Goal: Information Seeking & Learning: Learn about a topic

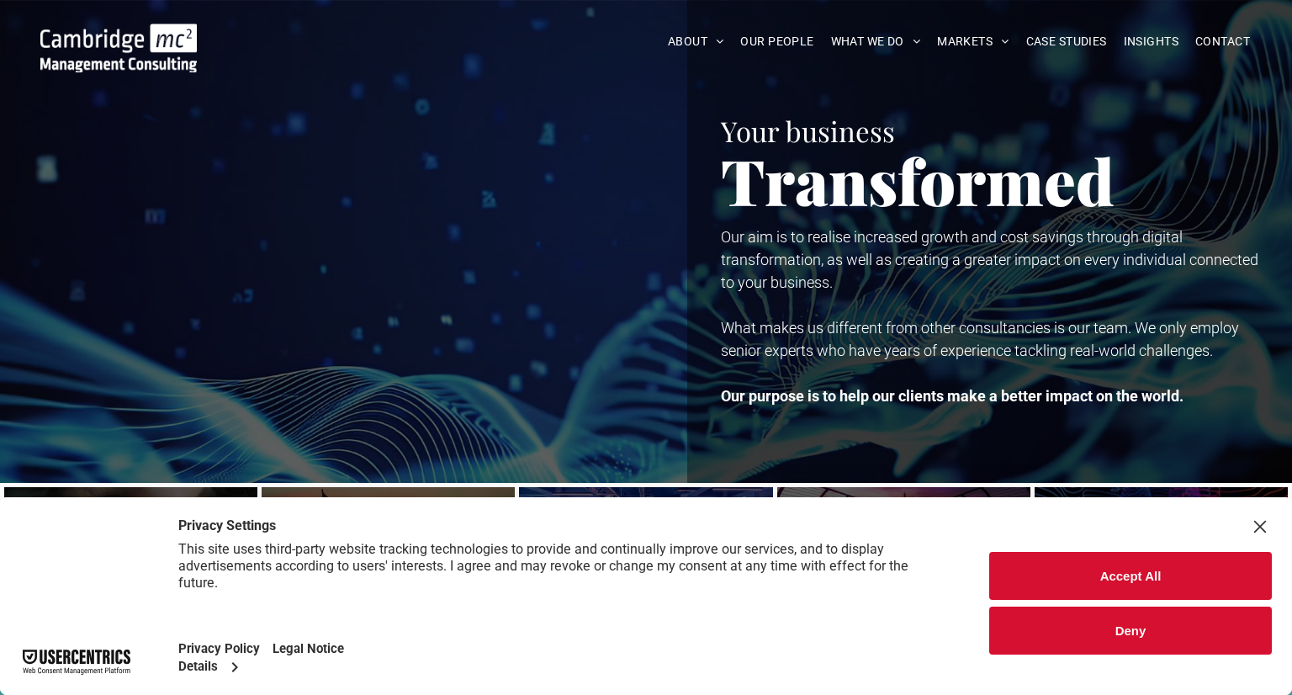
click at [1155, 648] on button "Deny" at bounding box center [1130, 630] width 283 height 48
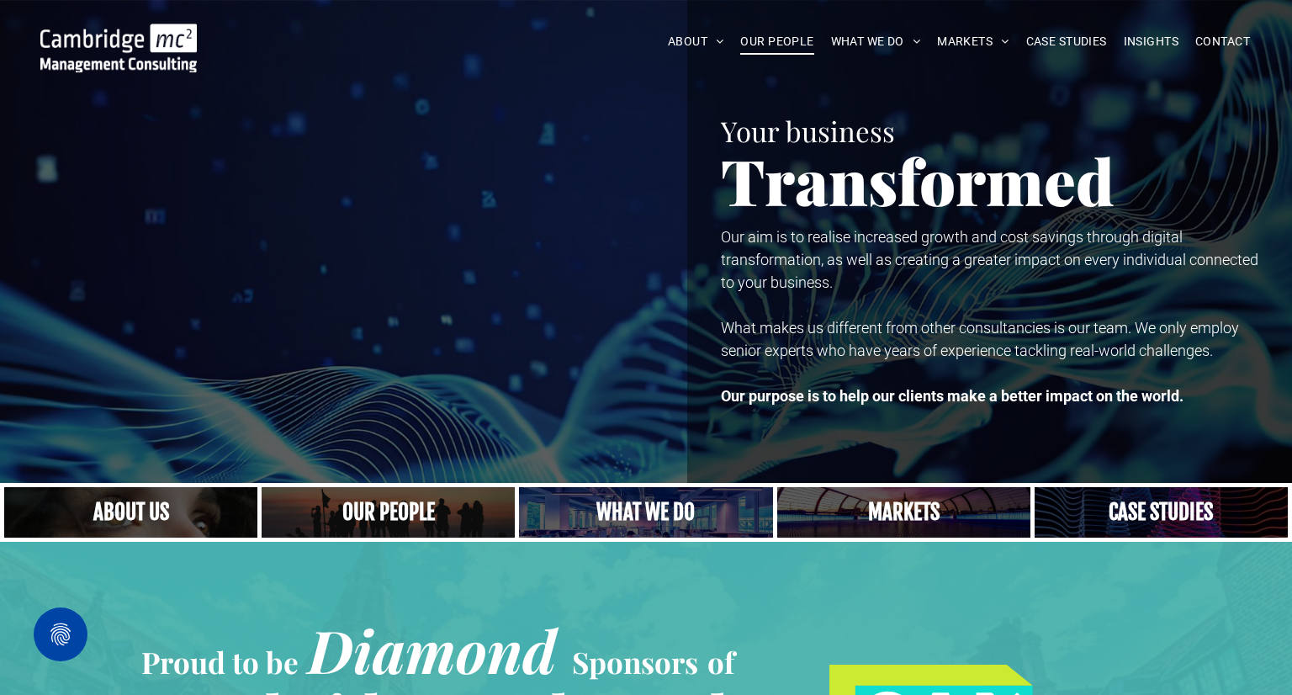
click at [789, 42] on span "OUR PEOPLE" at bounding box center [776, 42] width 73 height 26
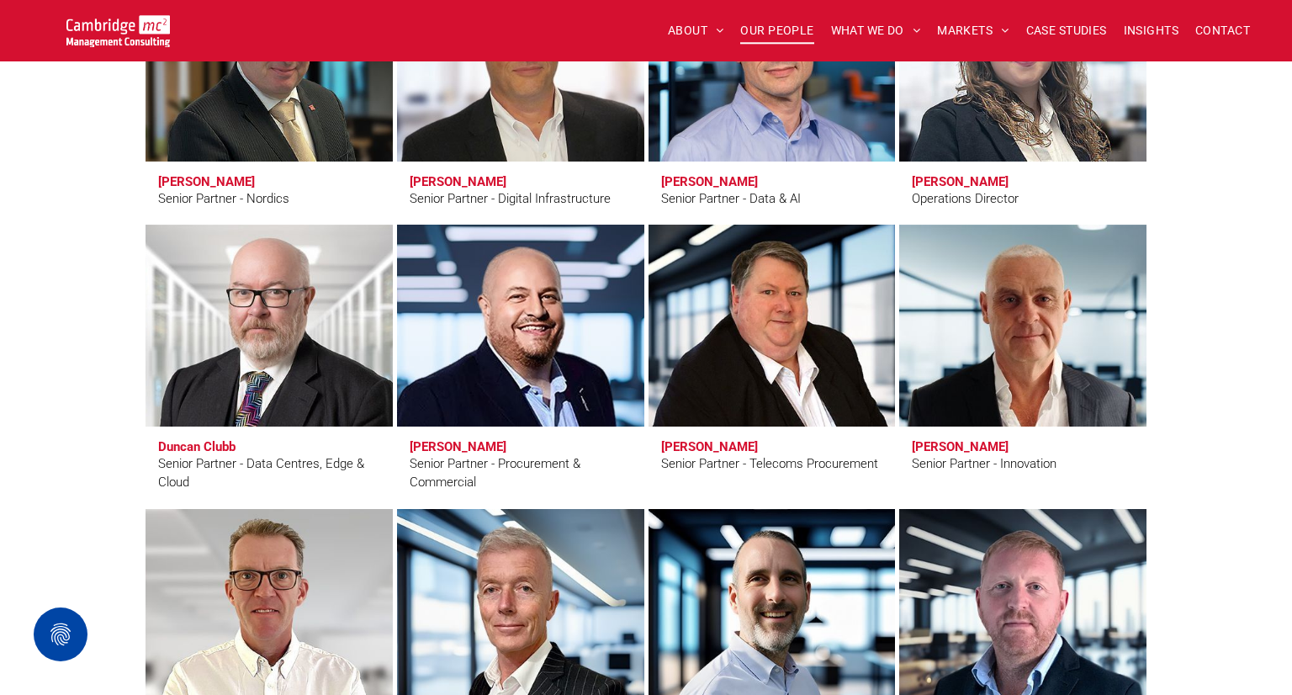
scroll to position [2400, 0]
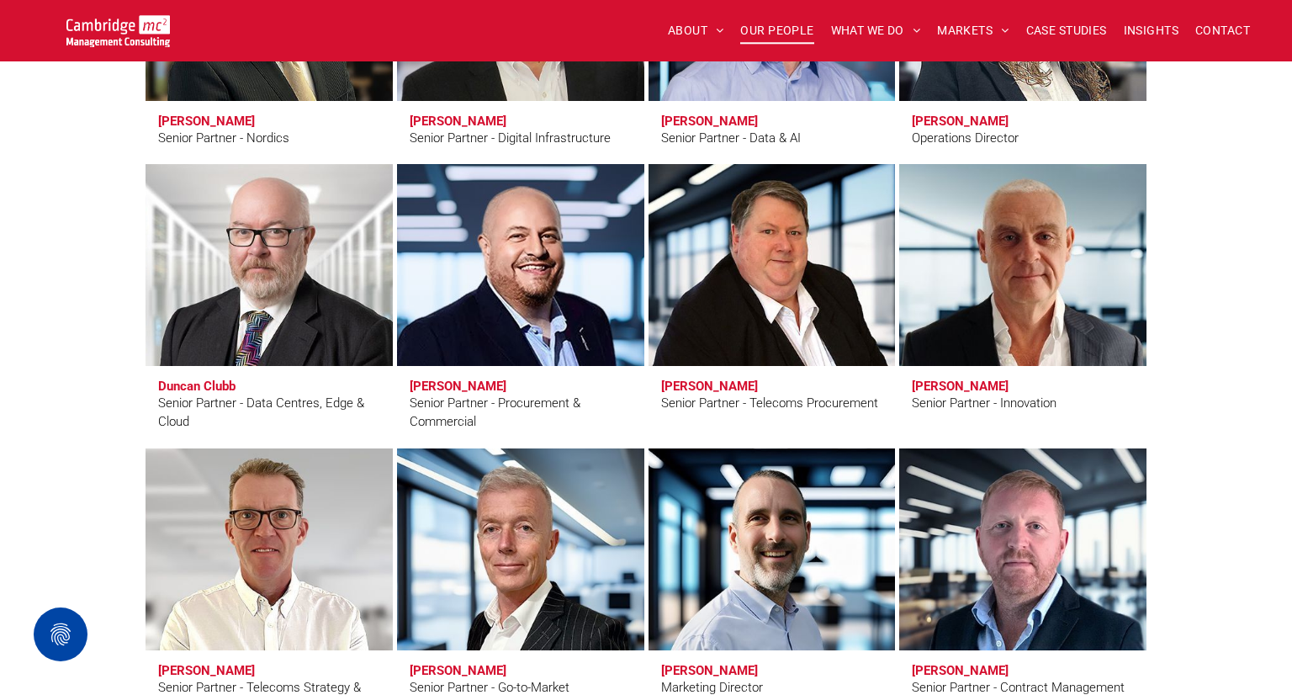
click at [984, 268] on link "Matt Lawson" at bounding box center [1022, 265] width 262 height 214
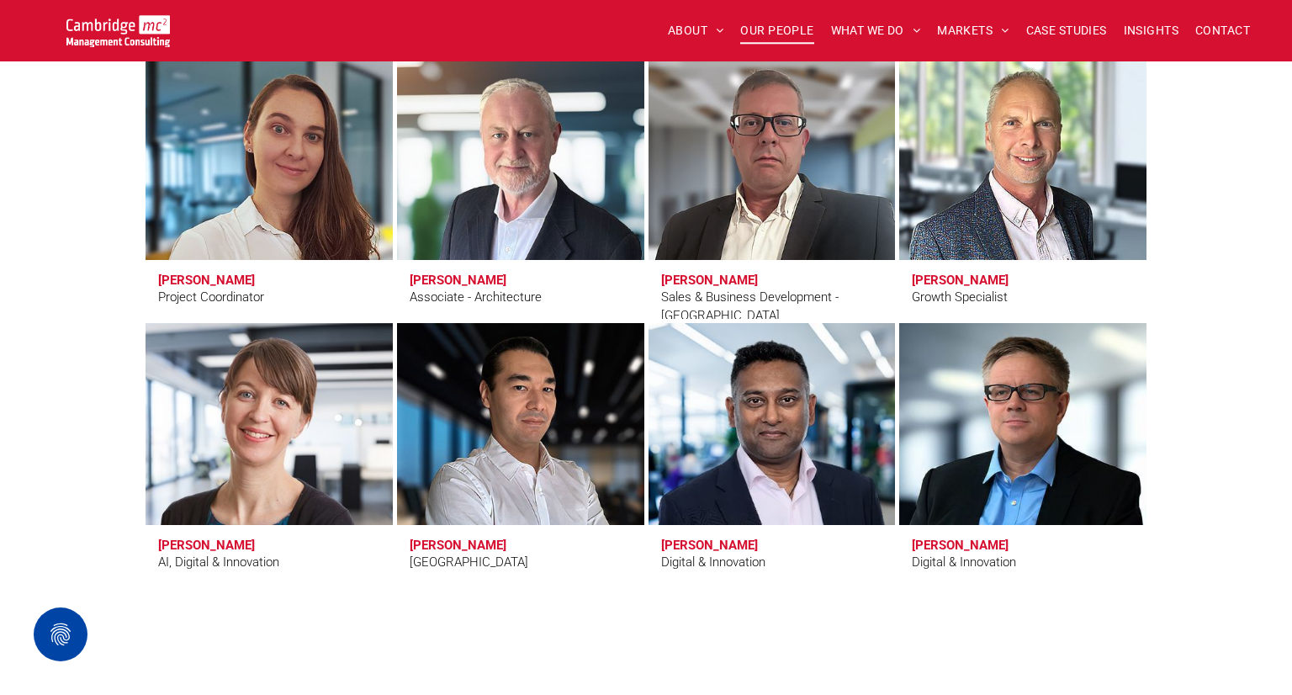
scroll to position [5418, 0]
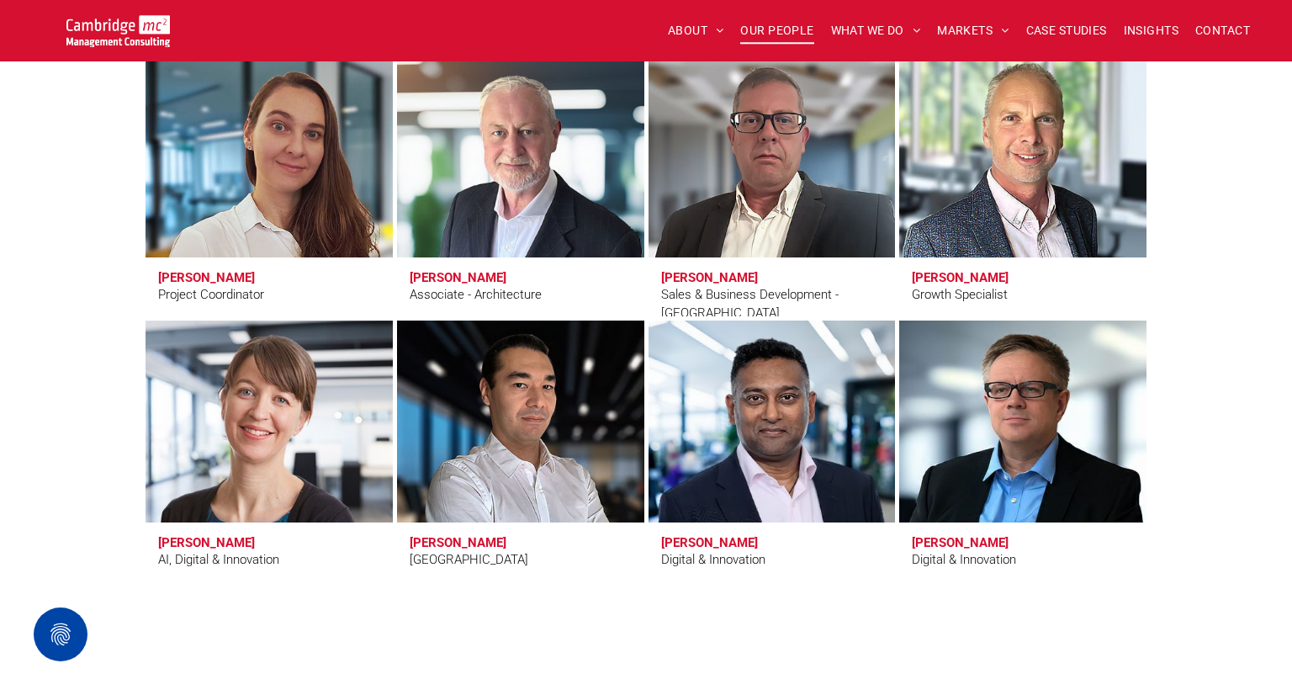
click at [987, 235] on link at bounding box center [1022, 157] width 262 height 214
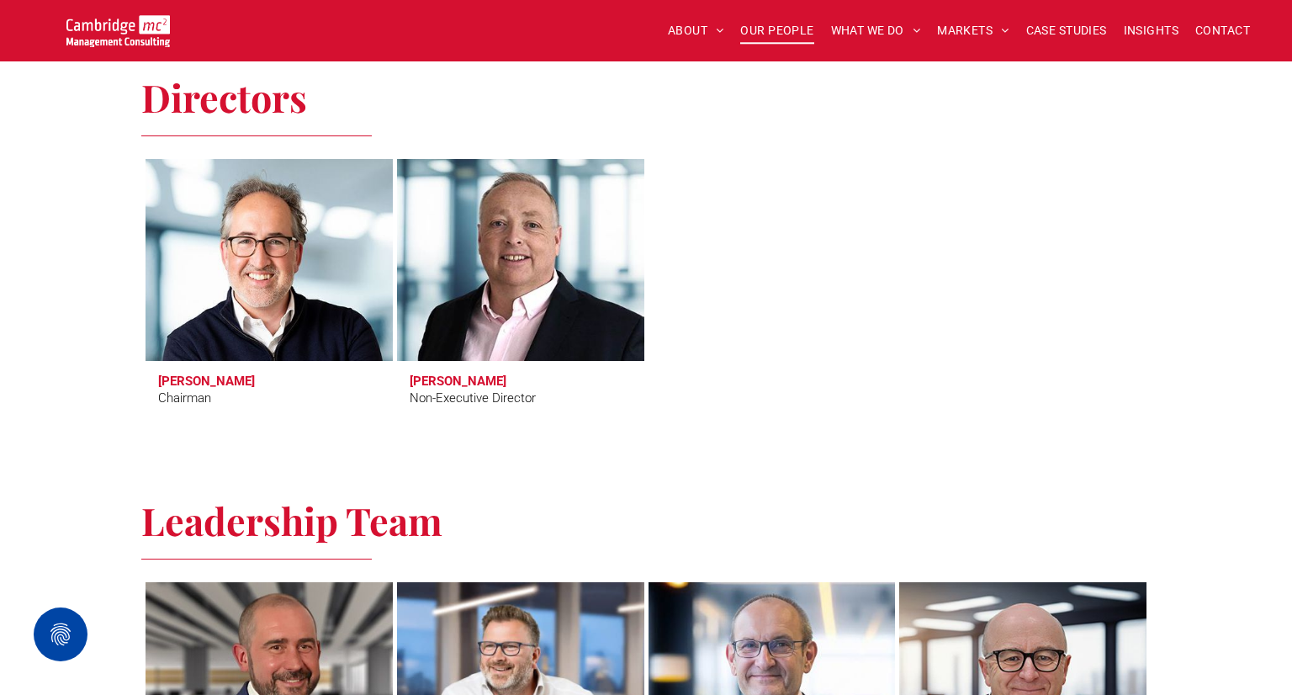
scroll to position [0, 0]
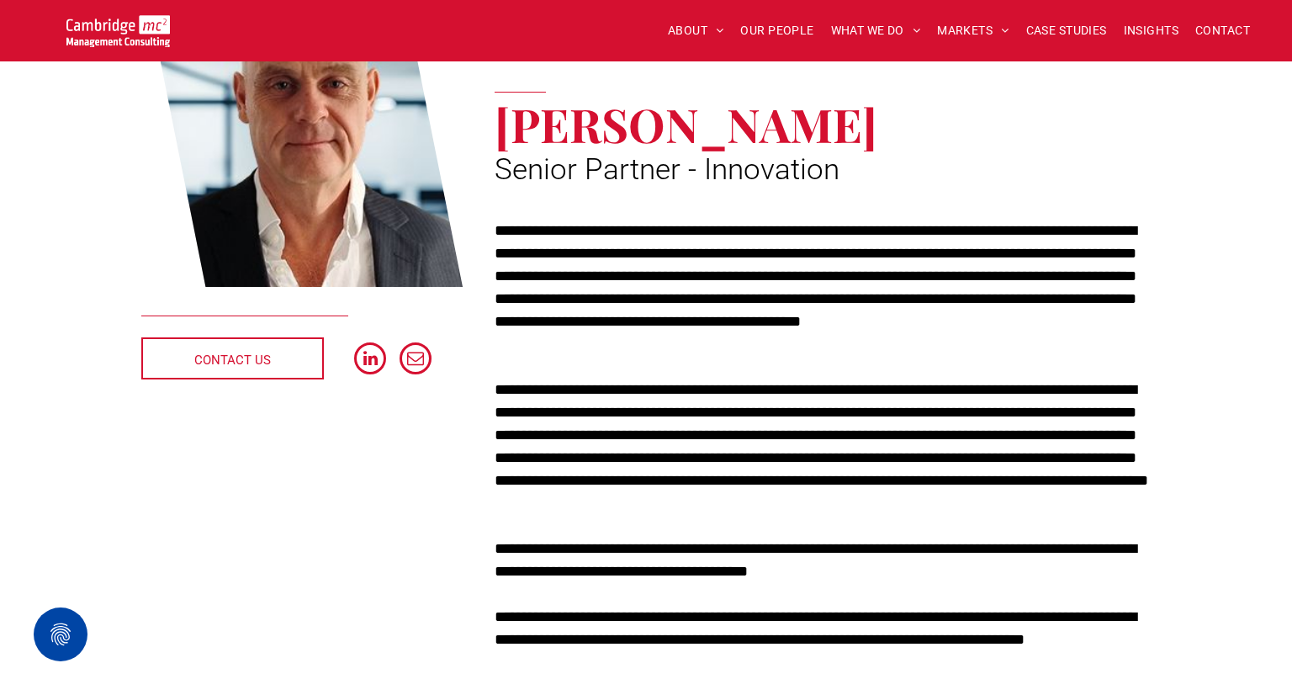
scroll to position [259, 0]
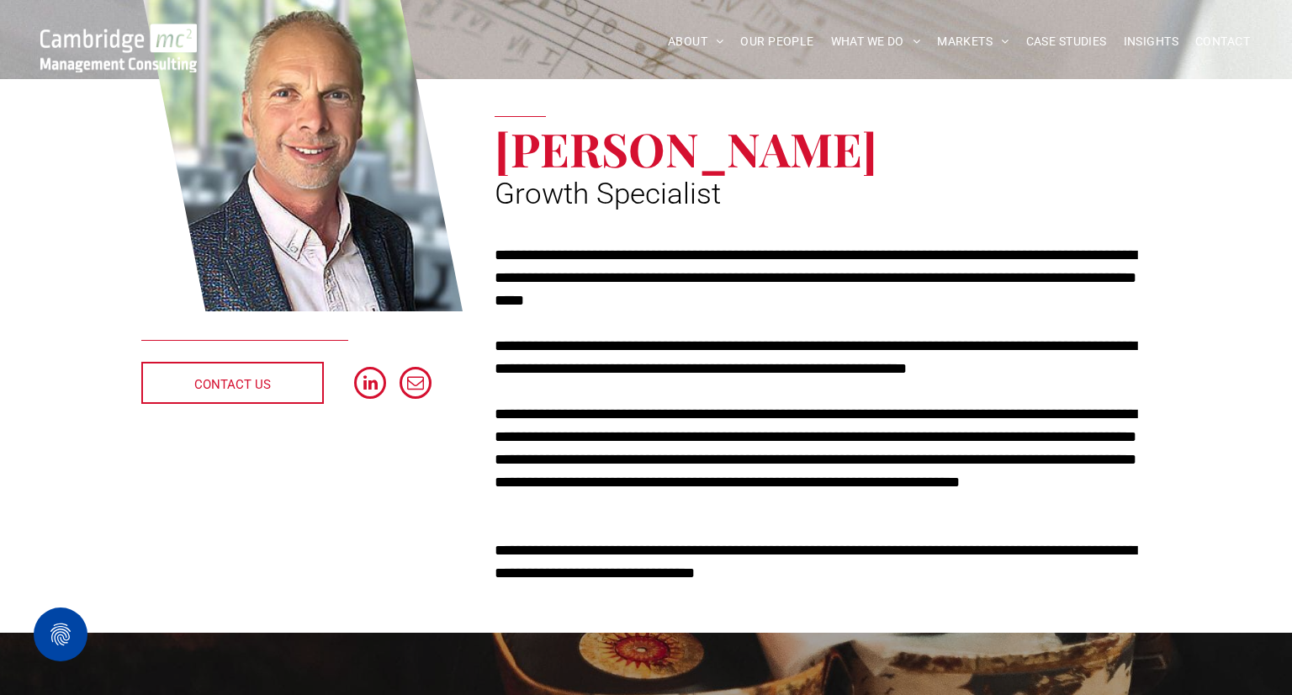
scroll to position [3, 0]
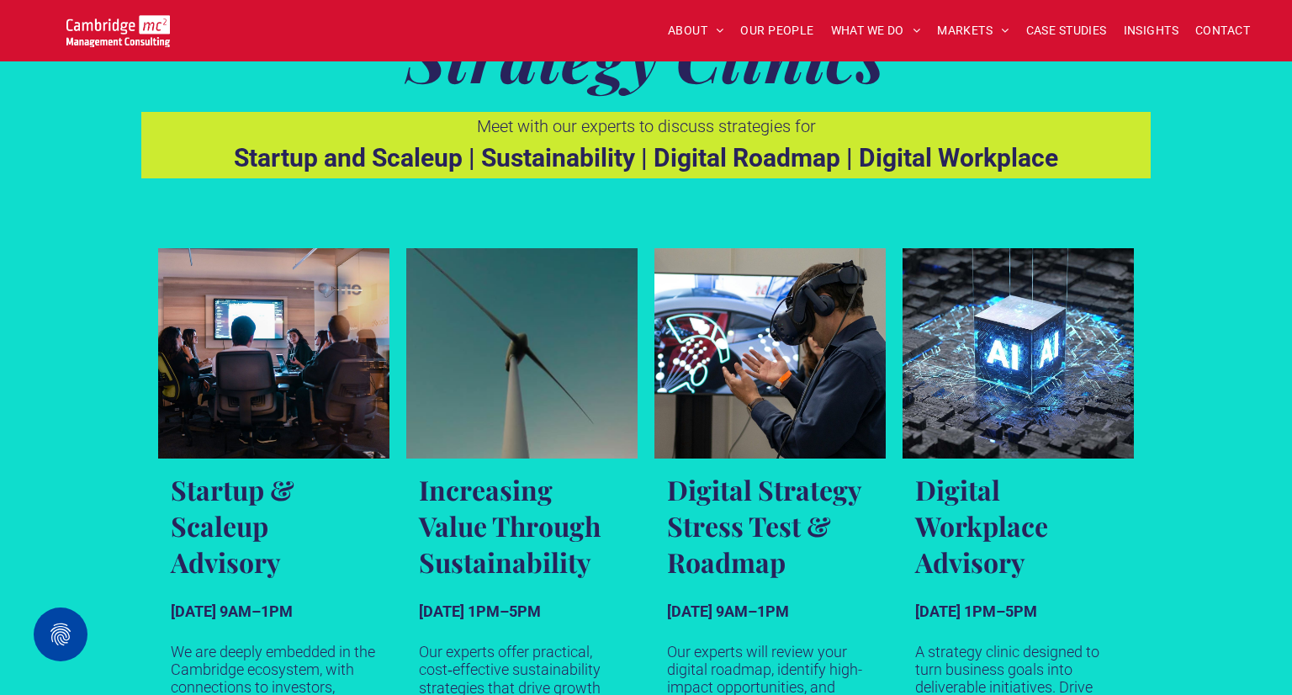
scroll to position [895, 0]
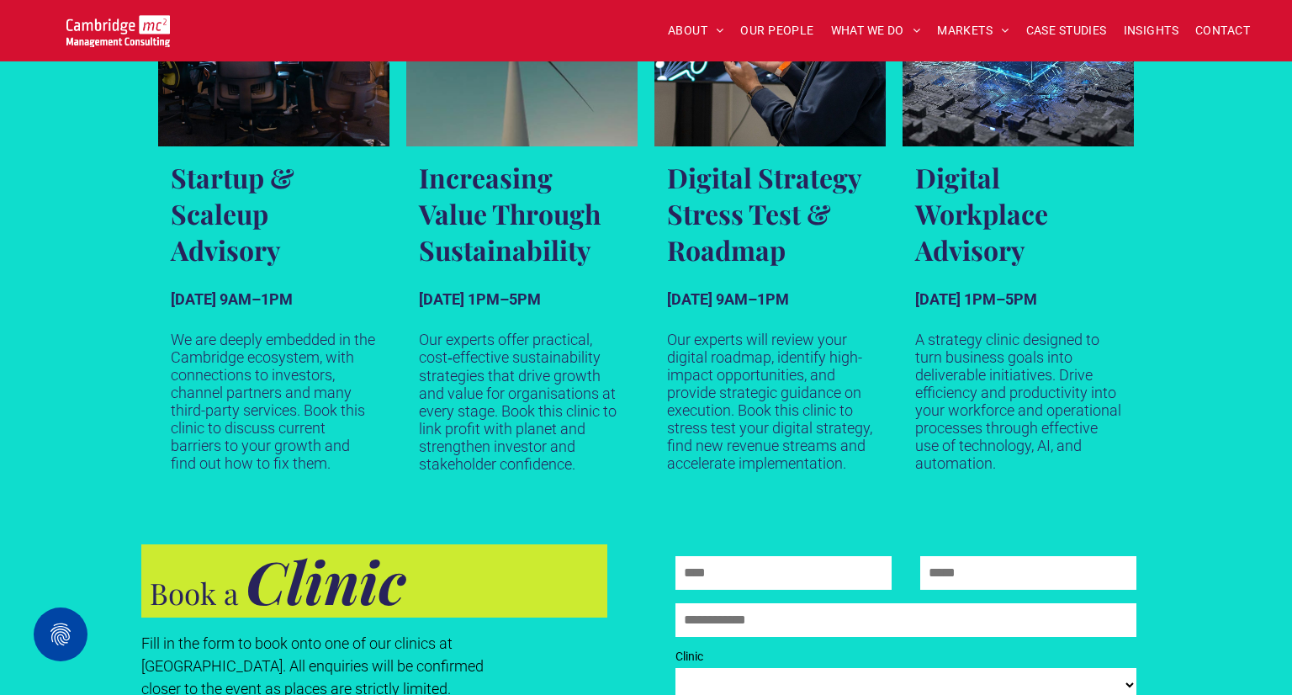
click at [339, 299] on p "TUESDAY 9AM–1PM" at bounding box center [274, 299] width 206 height 18
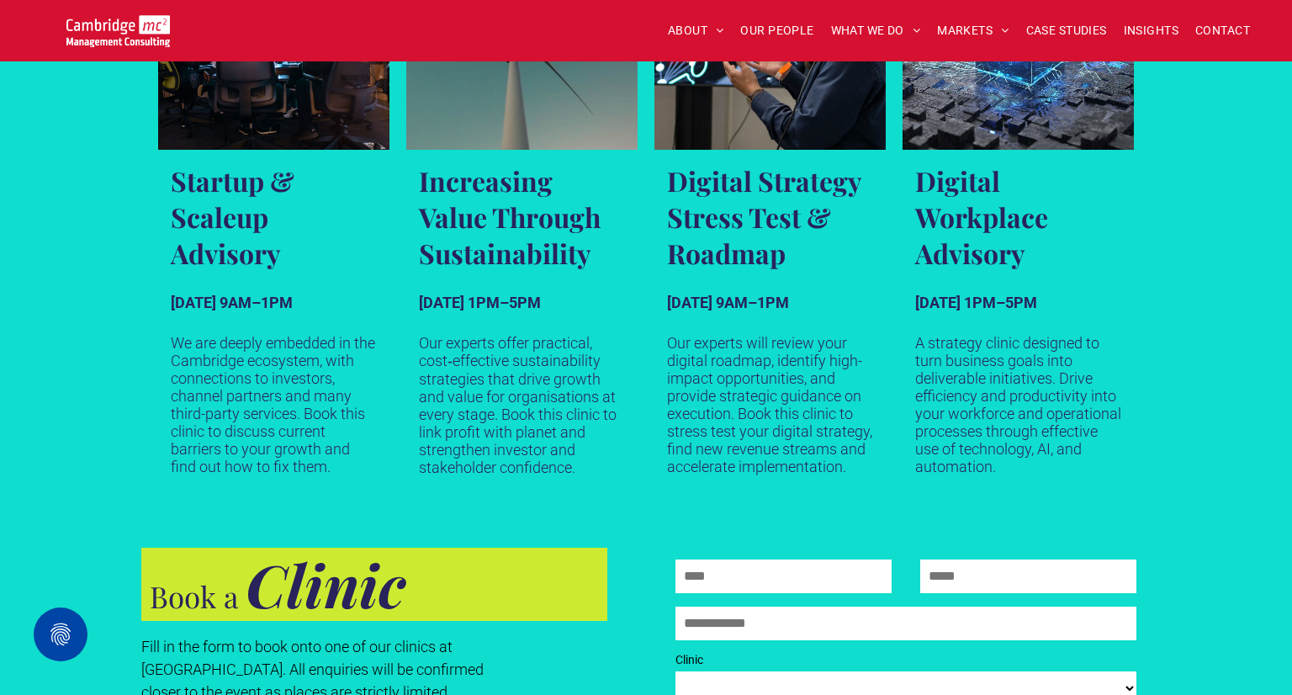
scroll to position [1122, 0]
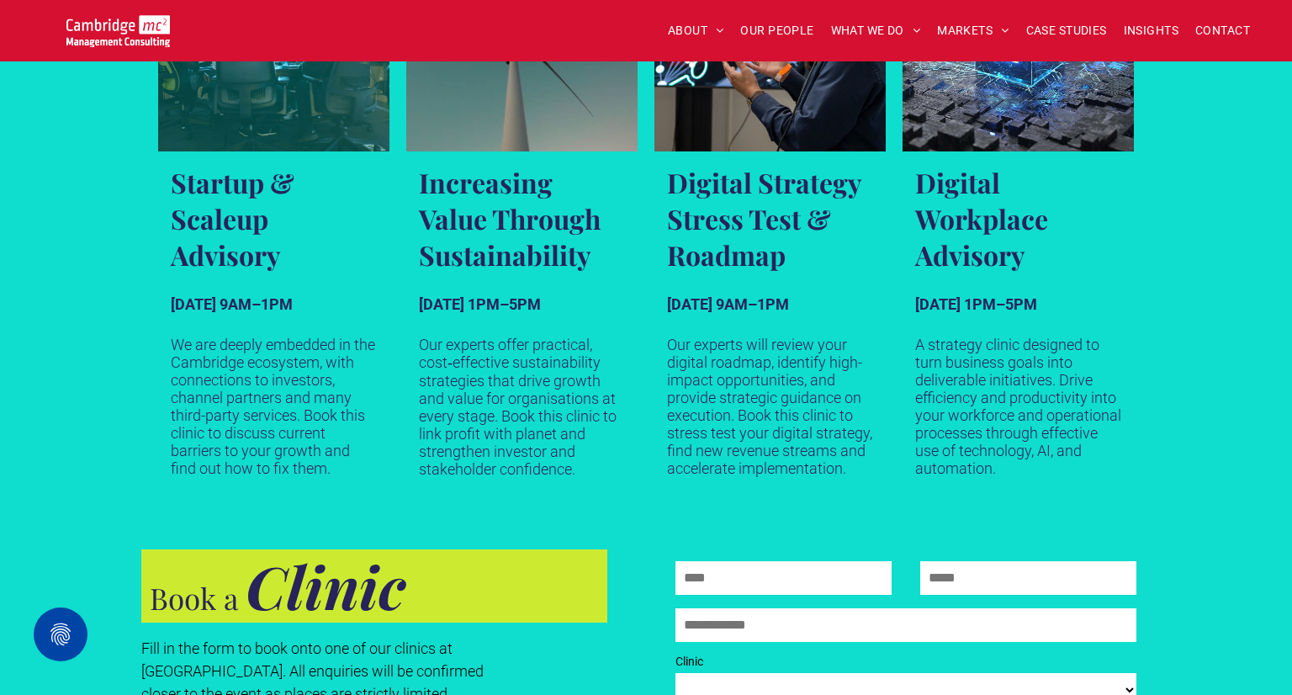
click at [271, 246] on h3 "Startup & Scaleup Advisory" at bounding box center [274, 218] width 206 height 108
click at [260, 242] on h3 "Startup & Scaleup Advisory" at bounding box center [274, 218] width 206 height 108
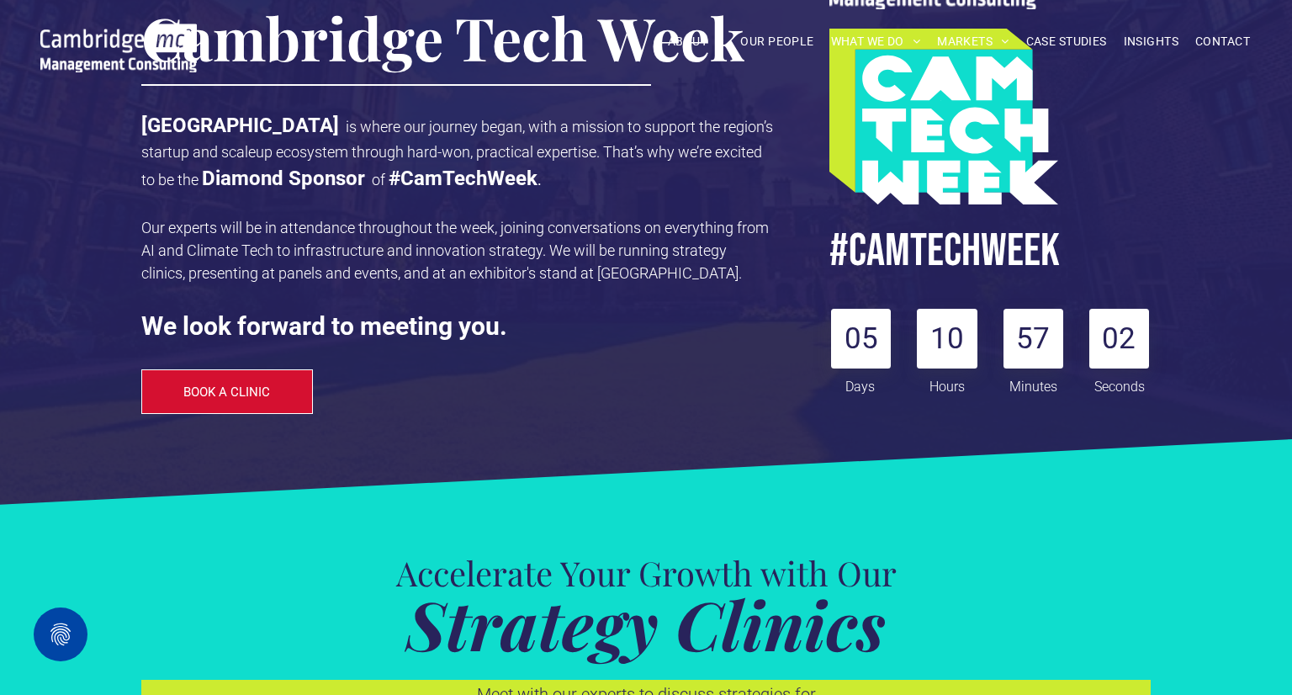
scroll to position [0, 0]
